Goal: Task Accomplishment & Management: Use online tool/utility

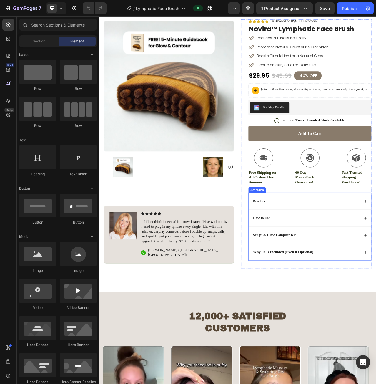
scroll to position [118, 0]
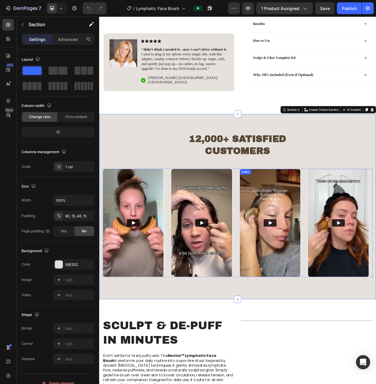
scroll to position [265, 0]
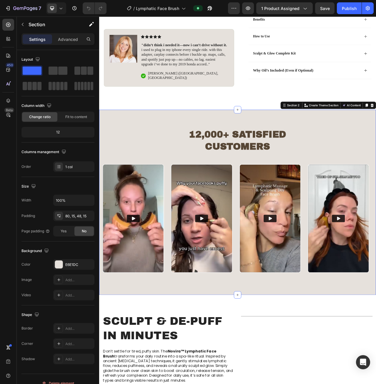
click at [314, 367] on div "12,000+ Satisfied Customers Heading Row Video Video Video Video Carousel Sectio…" at bounding box center [275, 254] width 353 height 236
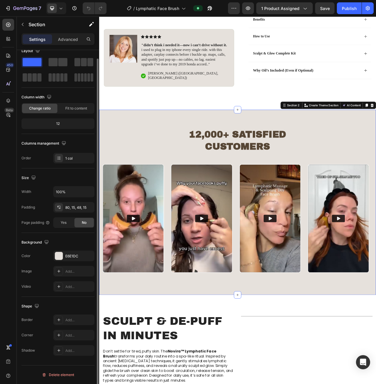
scroll to position [0, 0]
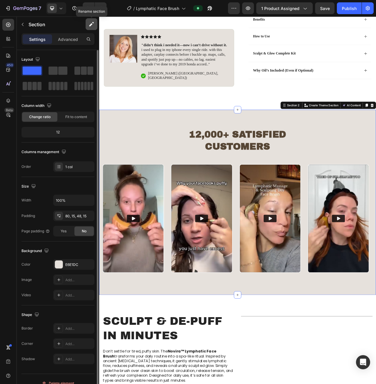
click at [90, 25] on icon "button" at bounding box center [92, 24] width 6 height 6
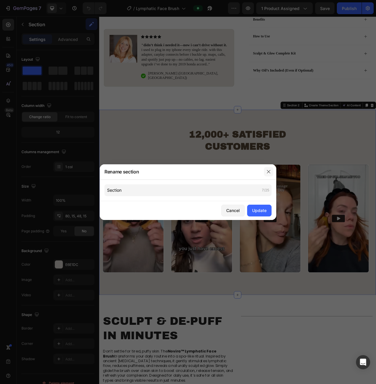
click at [266, 171] on button "button" at bounding box center [268, 171] width 9 height 9
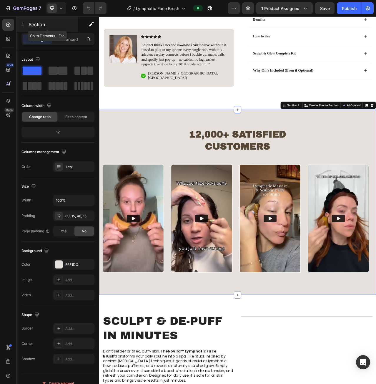
click at [21, 22] on icon "button" at bounding box center [22, 24] width 5 height 5
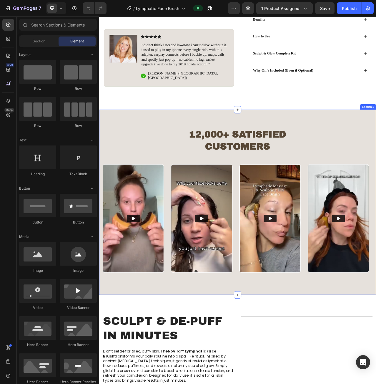
click at [175, 156] on div "12,000+ Satisfied Customers Heading Row Video Video Video Video Carousel Sectio…" at bounding box center [275, 254] width 353 height 236
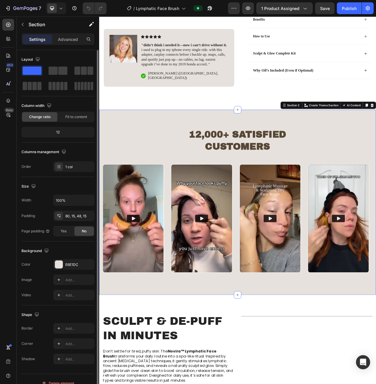
scroll to position [9, 0]
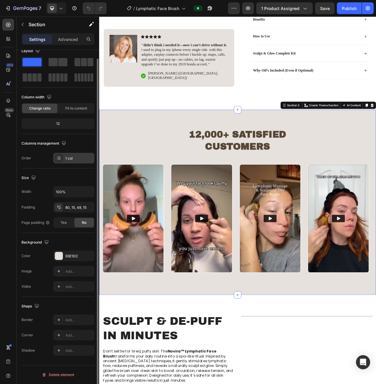
click at [67, 156] on div "1 col" at bounding box center [79, 158] width 28 height 5
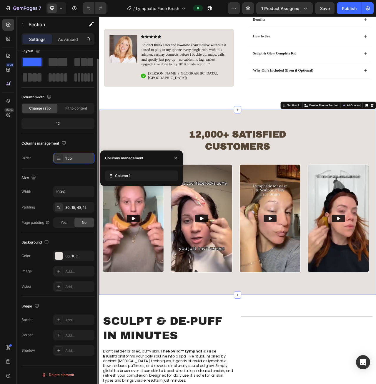
click at [67, 157] on div "1 col" at bounding box center [79, 158] width 28 height 5
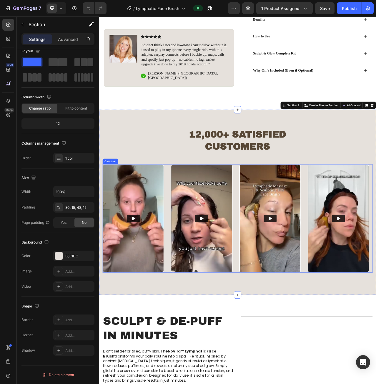
click at [184, 311] on div "Video Video Video Video" at bounding box center [276, 274] width 345 height 138
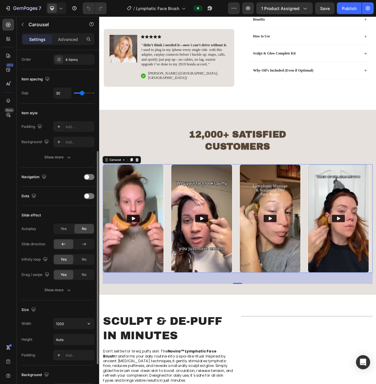
scroll to position [118, 0]
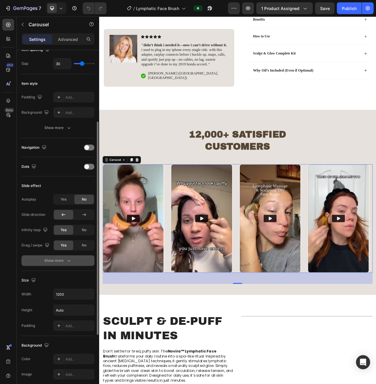
click at [61, 258] on div "Show more" at bounding box center [57, 261] width 27 height 6
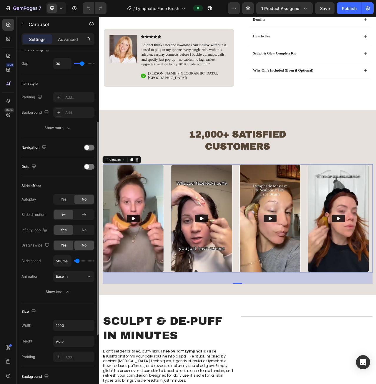
scroll to position [88, 0]
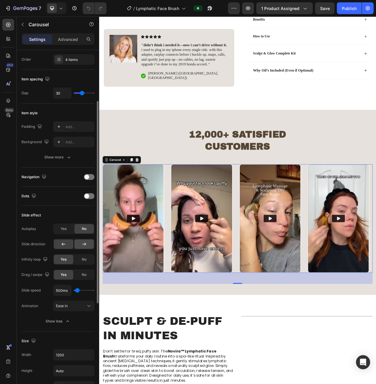
click at [85, 249] on div at bounding box center [84, 243] width 19 height 9
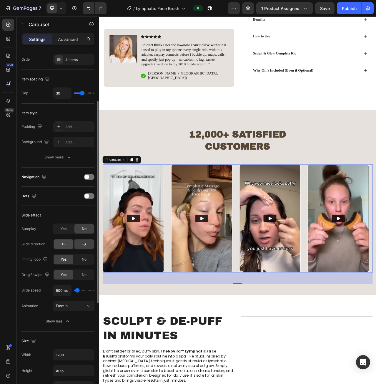
click at [62, 244] on icon at bounding box center [64, 244] width 6 height 6
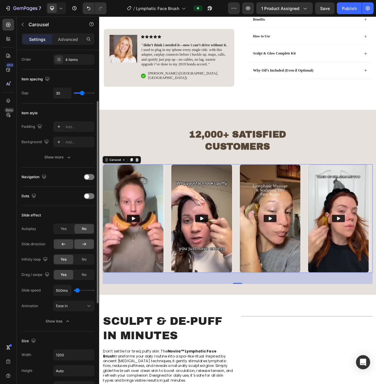
click at [86, 242] on icon at bounding box center [84, 244] width 6 height 6
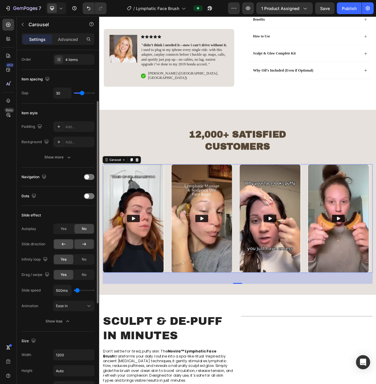
click at [61, 243] on icon at bounding box center [64, 244] width 6 height 6
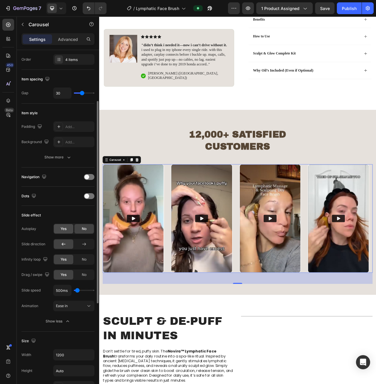
scroll to position [29, 0]
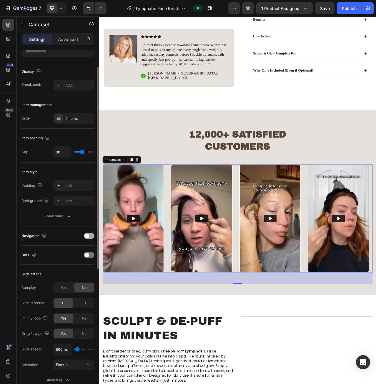
click at [87, 237] on span at bounding box center [87, 236] width 5 height 5
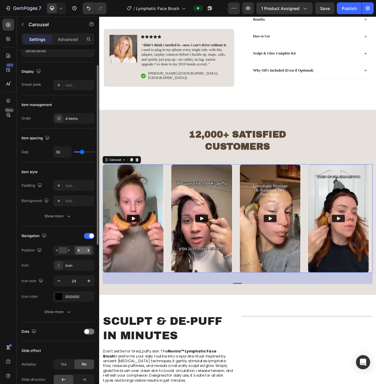
scroll to position [59, 0]
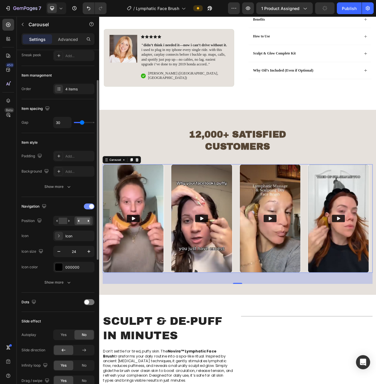
click at [88, 206] on div at bounding box center [89, 207] width 11 height 6
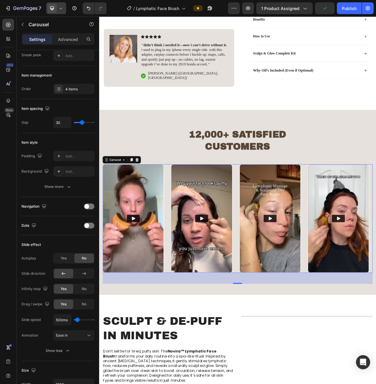
click at [61, 8] on icon at bounding box center [61, 8] width 6 height 6
click at [64, 39] on span "Mobile" at bounding box center [63, 40] width 11 height 6
type input "100%"
type input "24"
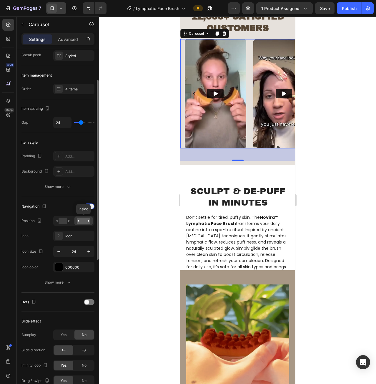
scroll to position [572, 0]
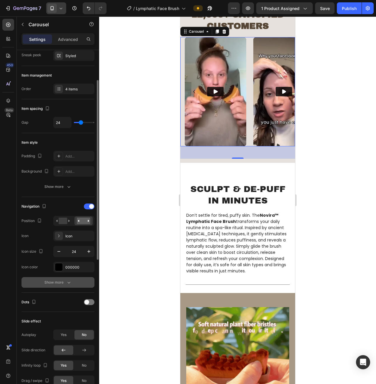
click at [66, 281] on icon "button" at bounding box center [69, 283] width 6 height 6
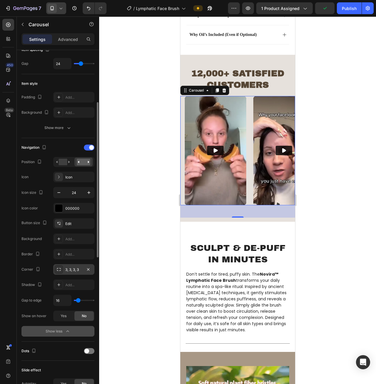
scroll to position [147, 0]
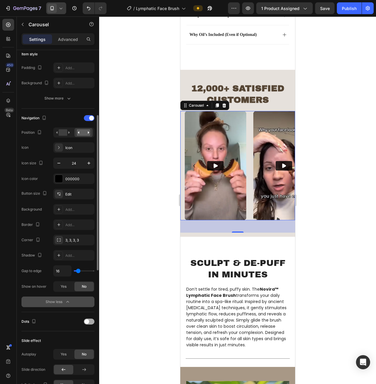
click at [87, 321] on span at bounding box center [87, 321] width 5 height 5
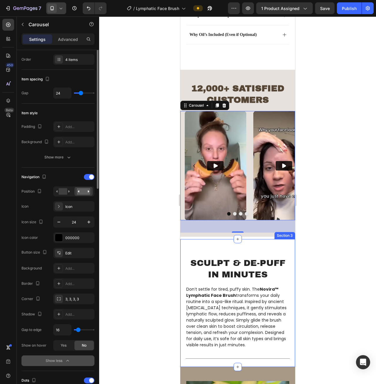
scroll to position [59, 0]
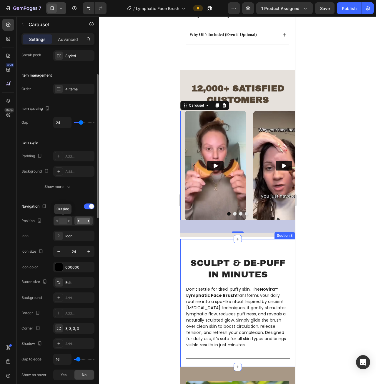
click at [64, 219] on rect at bounding box center [63, 221] width 9 height 6
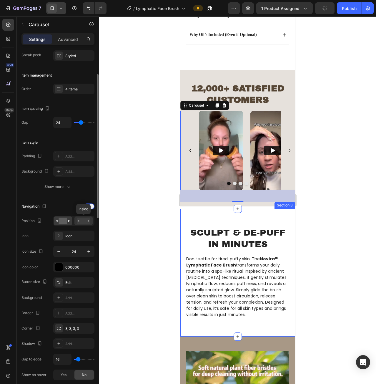
click at [83, 221] on rect at bounding box center [84, 221] width 14 height 6
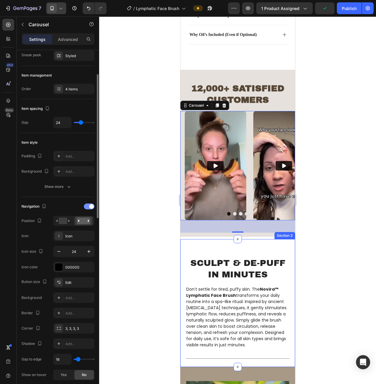
click at [88, 206] on div at bounding box center [89, 207] width 11 height 6
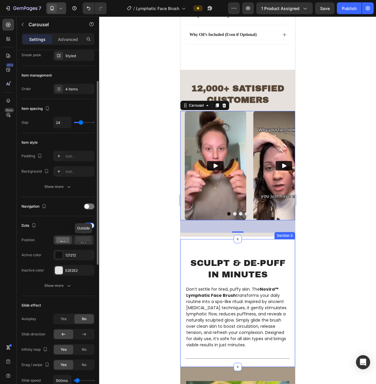
click at [82, 239] on rect at bounding box center [84, 239] width 14 height 4
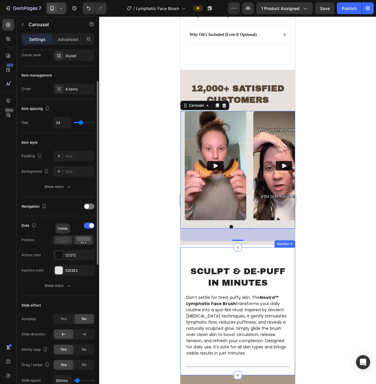
click at [63, 240] on icon at bounding box center [63, 240] width 14 height 6
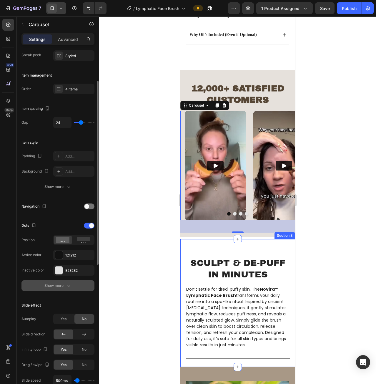
click at [69, 284] on icon "button" at bounding box center [69, 286] width 6 height 6
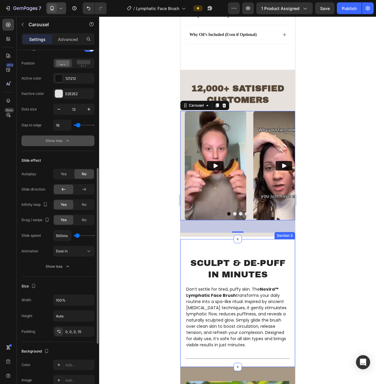
scroll to position [206, 0]
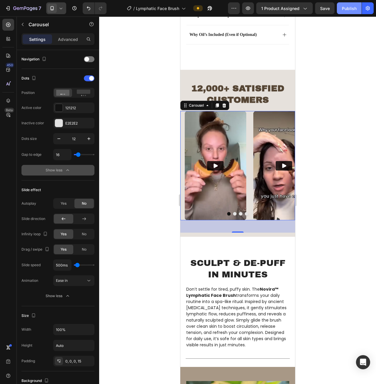
click at [347, 7] on div "Publish" at bounding box center [349, 8] width 15 height 6
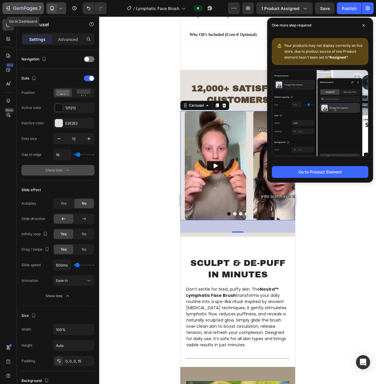
click at [8, 8] on icon "button" at bounding box center [8, 8] width 6 height 6
